Goal: Entertainment & Leisure: Consume media (video, audio)

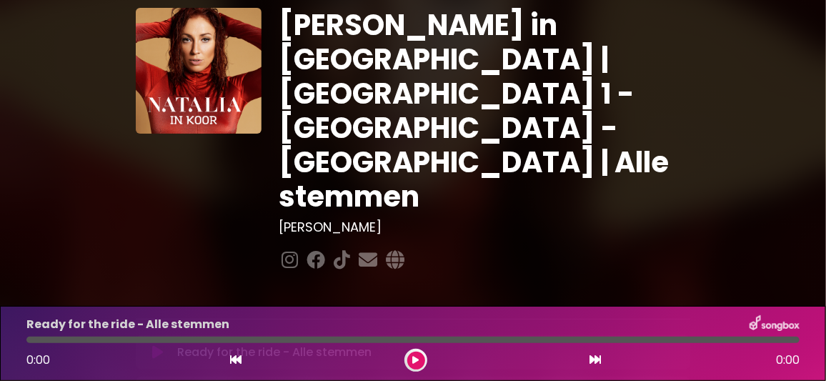
scroll to position [142, 0]
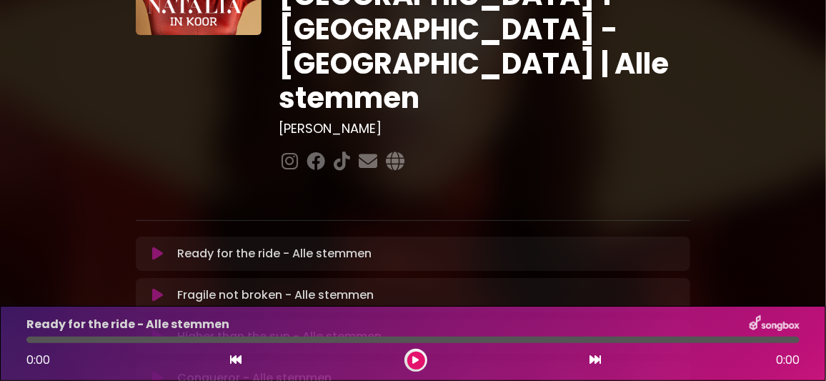
click at [155, 246] on icon at bounding box center [157, 253] width 11 height 14
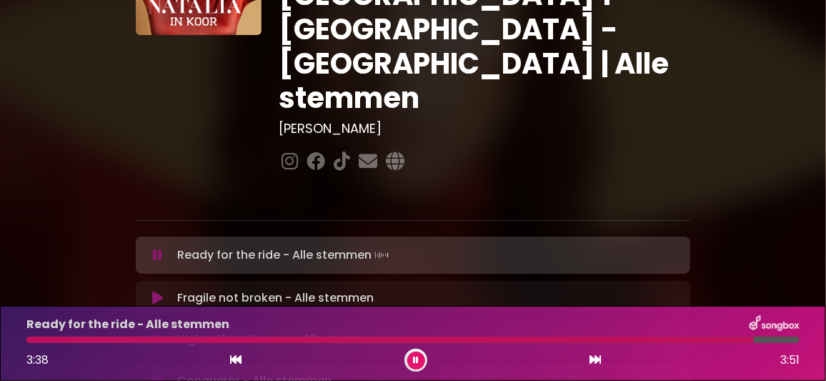
click at [415, 358] on icon at bounding box center [416, 360] width 6 height 9
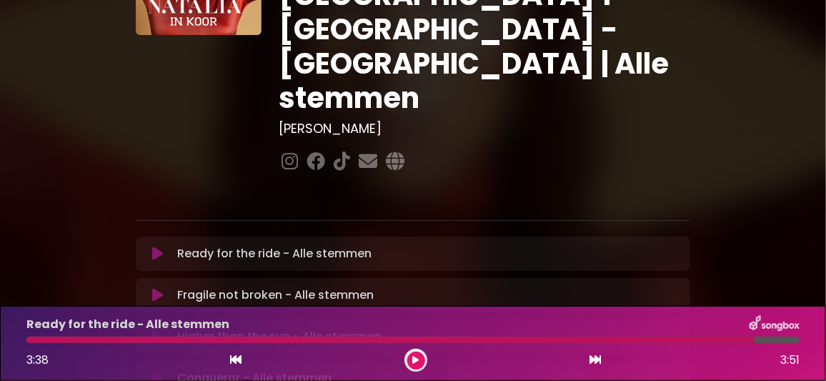
click at [156, 288] on icon at bounding box center [157, 295] width 11 height 14
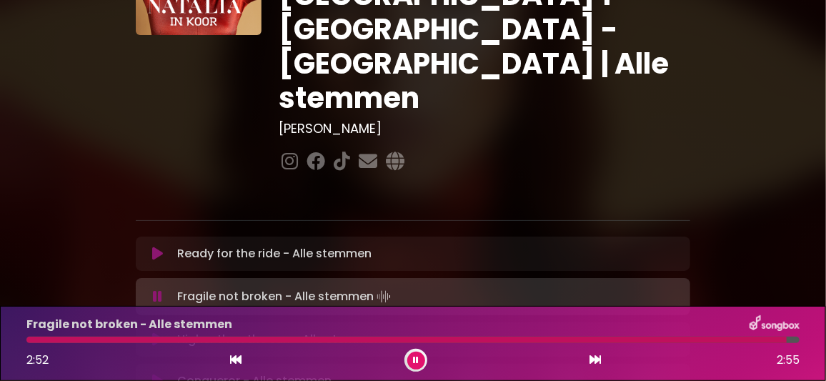
click at [415, 359] on icon at bounding box center [416, 360] width 6 height 9
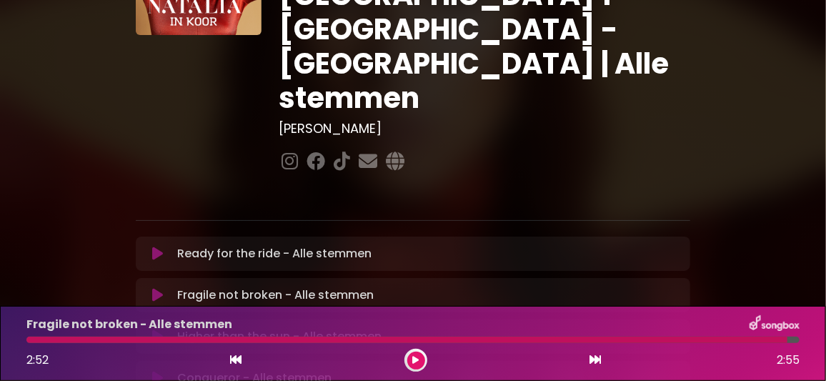
click at [159, 329] on icon at bounding box center [157, 336] width 11 height 14
click at [416, 356] on icon at bounding box center [416, 360] width 6 height 9
click at [157, 359] on icon at bounding box center [157, 378] width 11 height 14
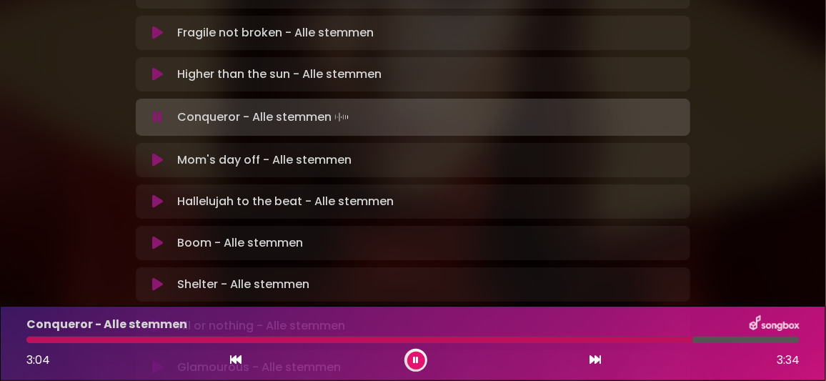
scroll to position [333, 0]
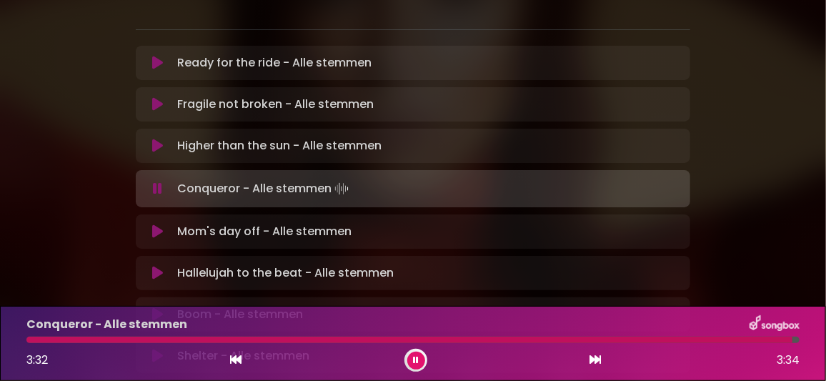
click at [416, 356] on icon at bounding box center [416, 360] width 6 height 9
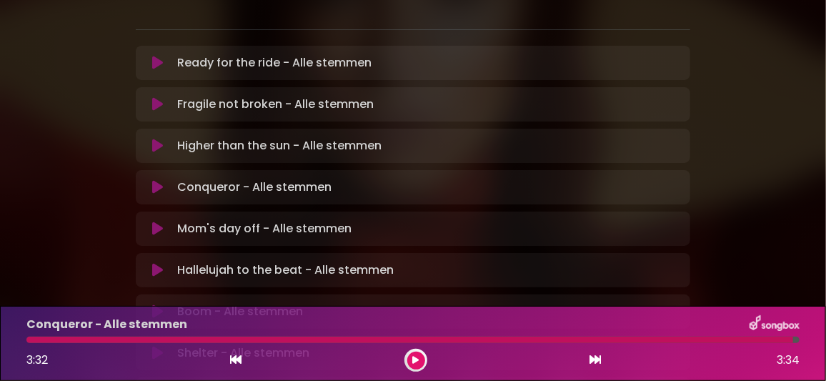
click at [155, 221] on icon at bounding box center [157, 228] width 11 height 14
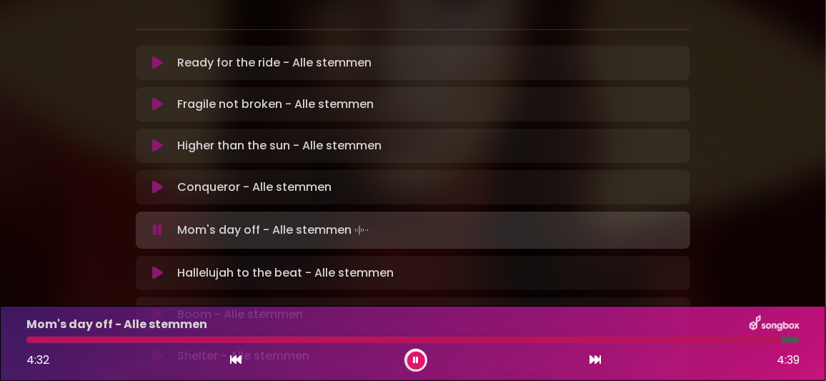
click at [413, 359] on icon at bounding box center [416, 360] width 6 height 9
